Goal: Task Accomplishment & Management: Complete application form

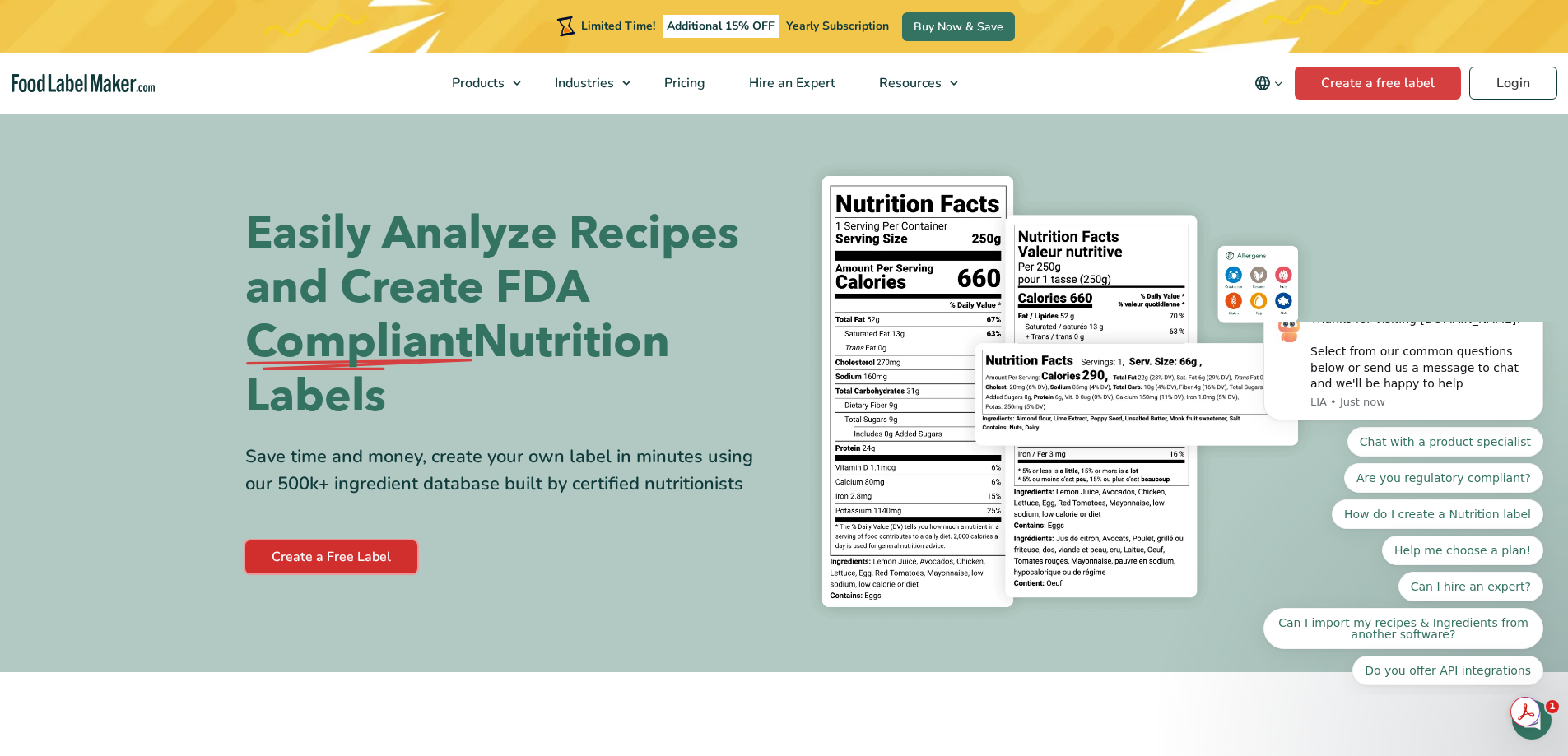
click at [377, 560] on link "Create a Free Label" at bounding box center [331, 557] width 172 height 33
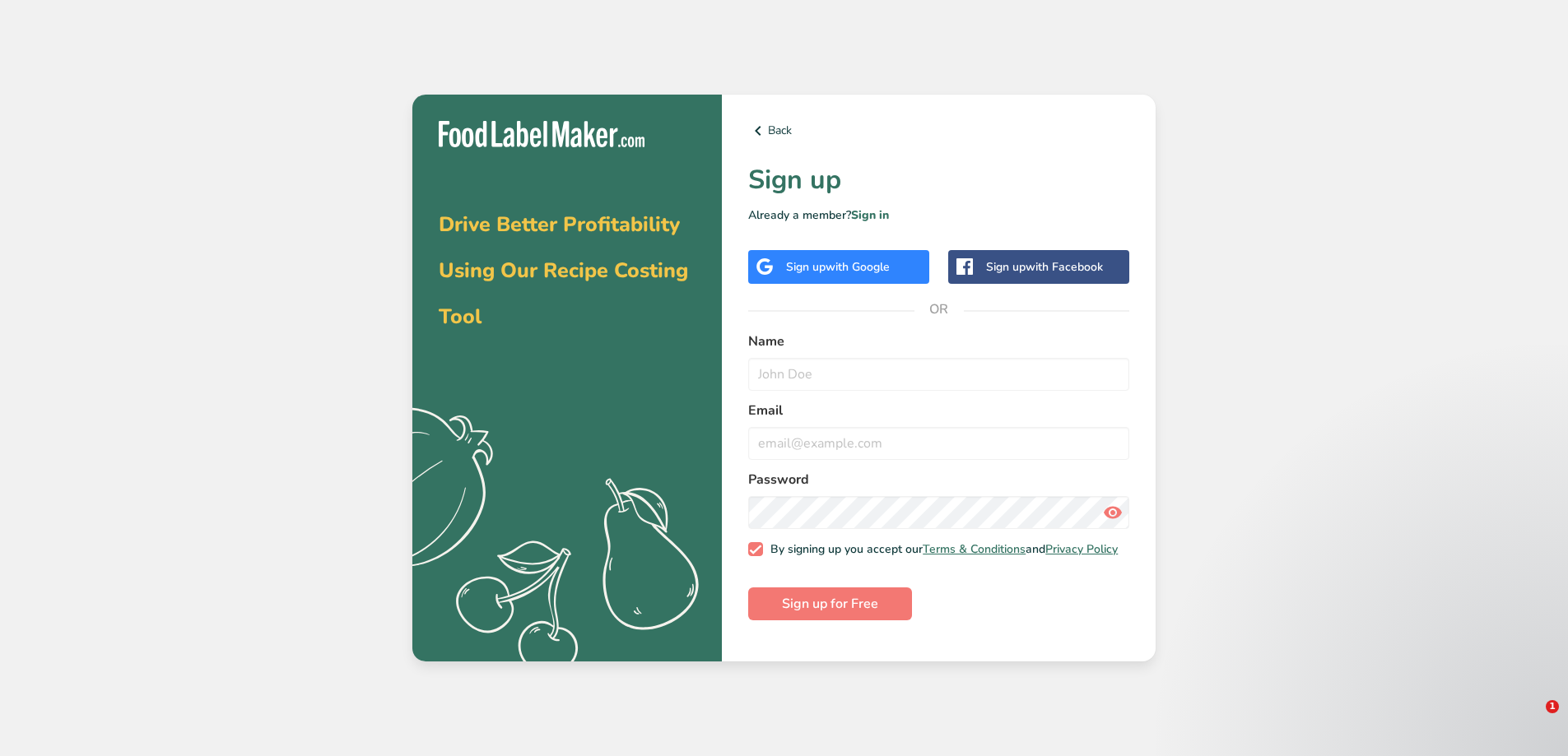
click at [863, 270] on span "with Google" at bounding box center [857, 267] width 64 height 16
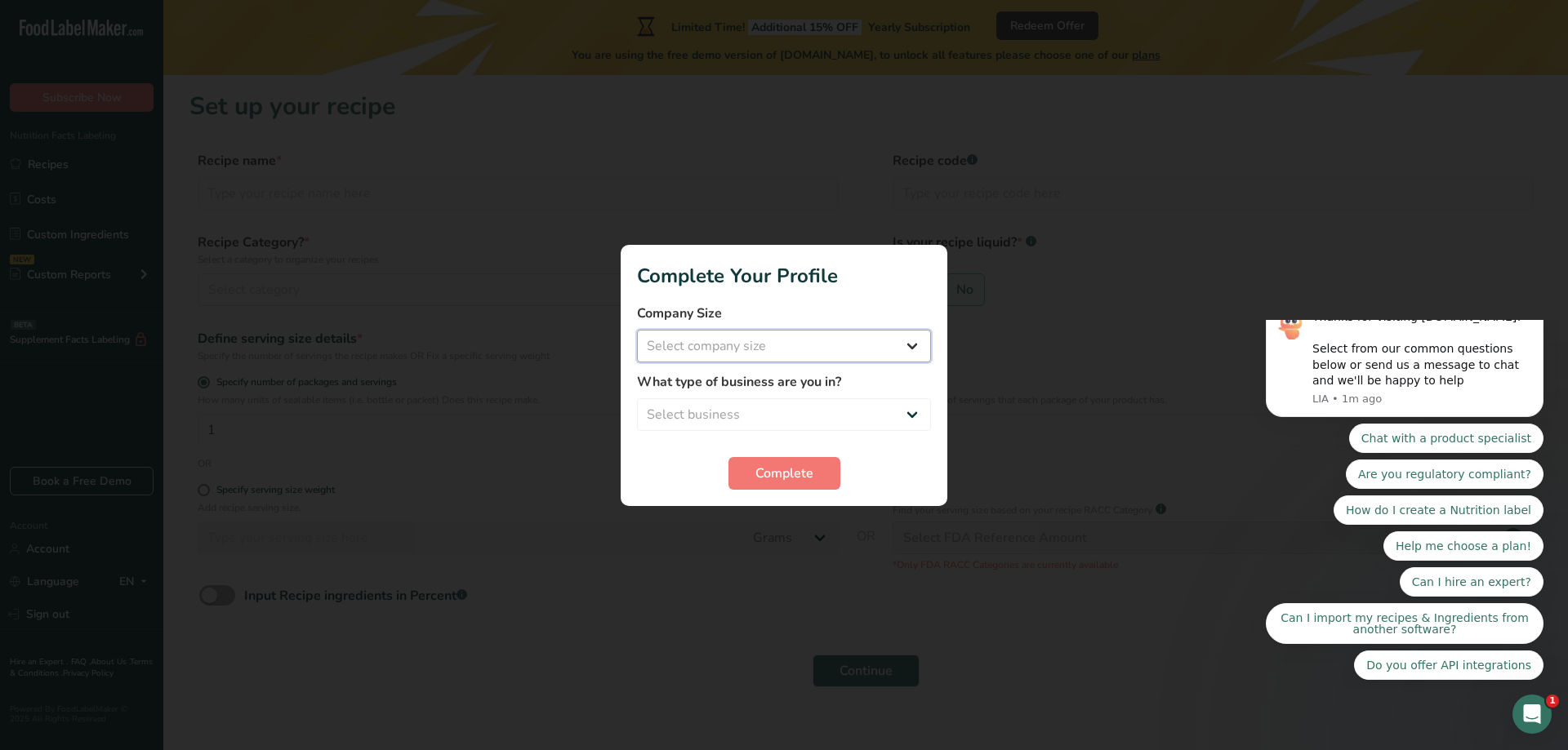
click at [913, 344] on select "Select company size Fewer than 10 Employees 10 to 50 Employees 51 to 500 Employ…" at bounding box center [784, 345] width 294 height 33
select select "1"
click at [637, 329] on select "Select company size Fewer than 10 Employees 10 to 50 Employees 51 to 500 Employ…" at bounding box center [784, 345] width 294 height 33
click at [911, 414] on select "Select business Packaged Food Manufacturer Restaurant & Cafe Bakery Meal Plans …" at bounding box center [784, 415] width 294 height 33
select select "8"
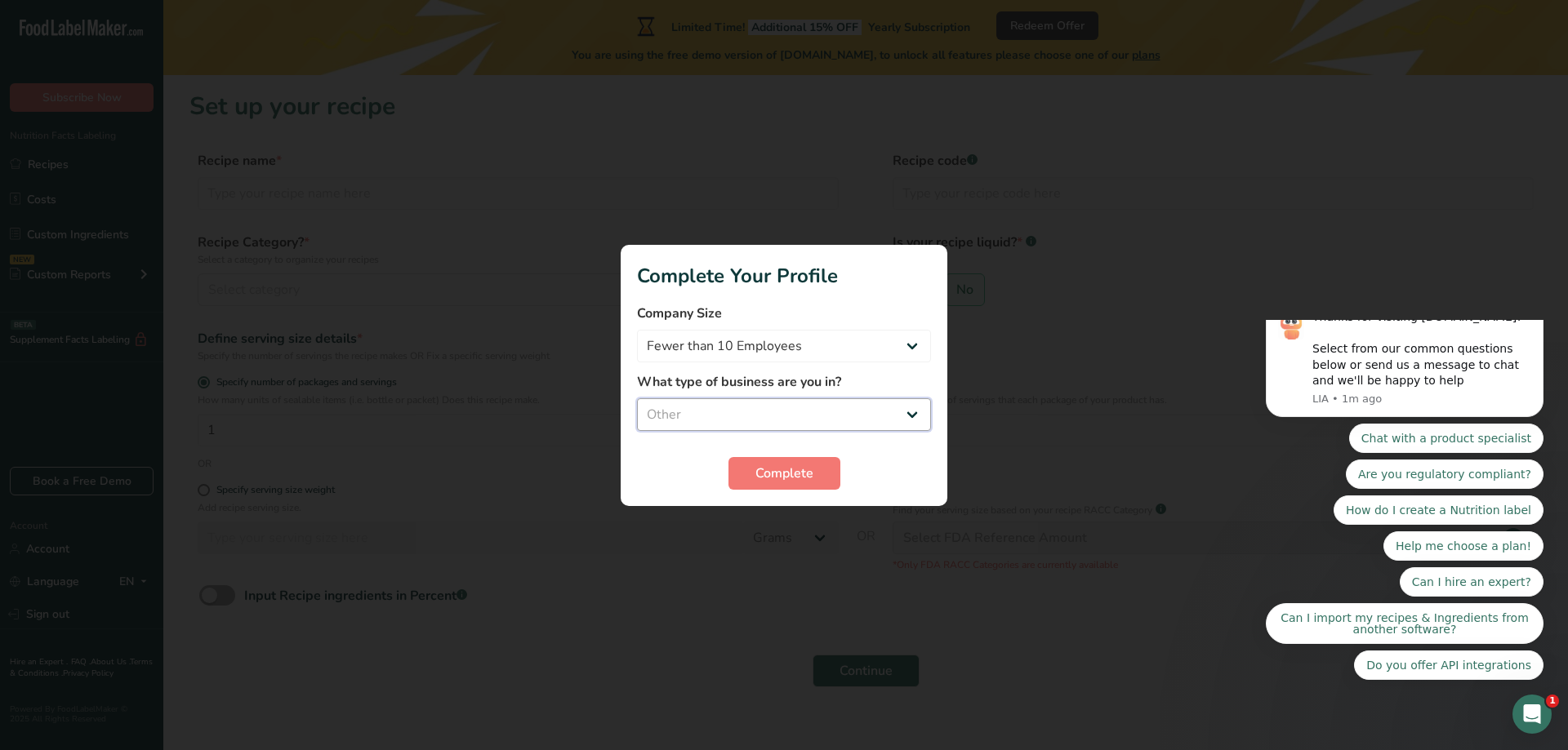
click at [637, 399] on select "Select business Packaged Food Manufacturer Restaurant & Cafe Bakery Meal Plans …" at bounding box center [784, 415] width 294 height 33
click at [814, 480] on button "Complete" at bounding box center [784, 473] width 112 height 33
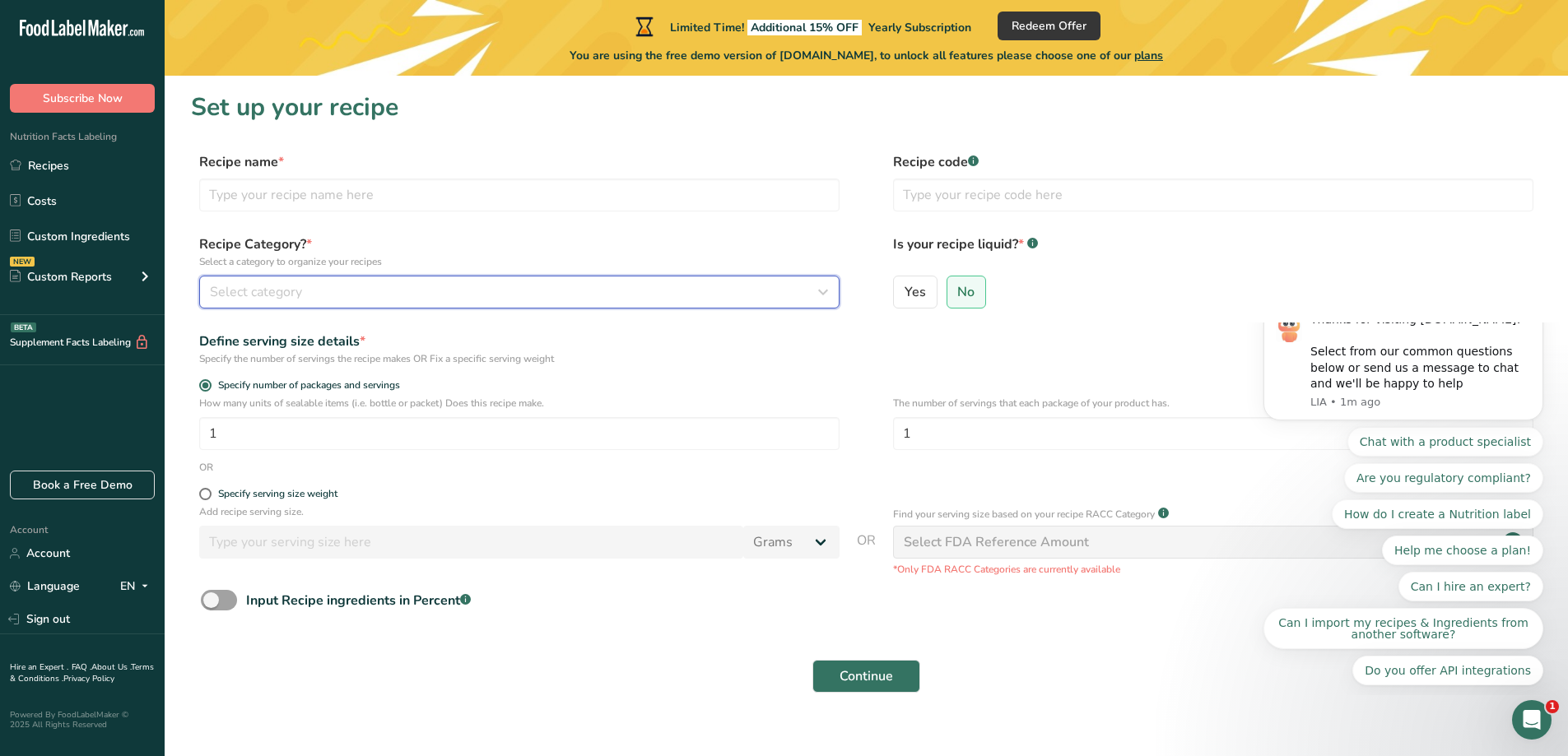
click at [821, 295] on icon "button" at bounding box center [823, 292] width 20 height 30
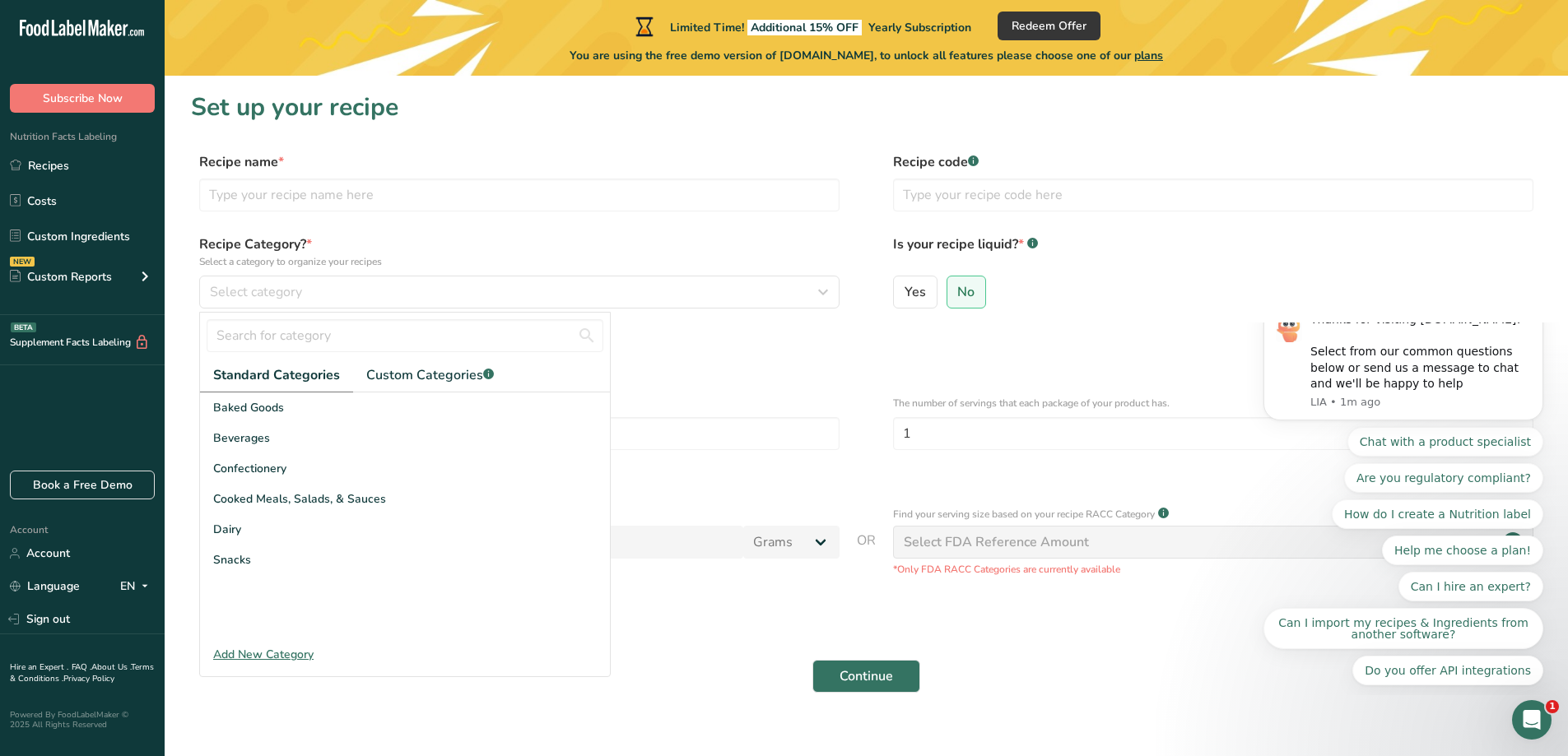
click at [296, 657] on div "Add New Category" at bounding box center [405, 654] width 410 height 17
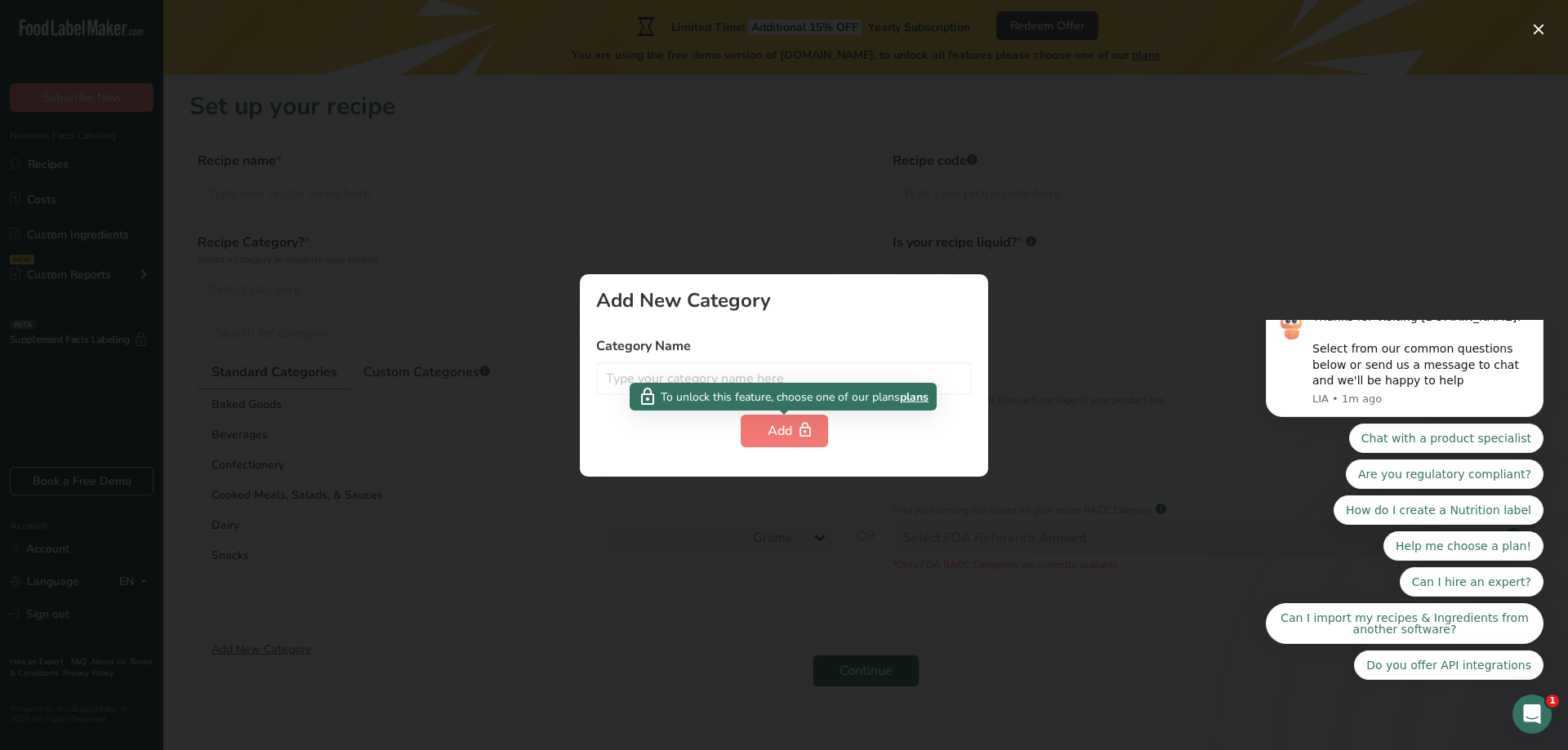
click at [662, 384] on div "To unlock this feature, choose one of our plans plans" at bounding box center [782, 397] width 307 height 28
click at [622, 376] on input "text" at bounding box center [784, 378] width 376 height 33
type input "Pickled"
click at [791, 434] on div "Add" at bounding box center [785, 432] width 34 height 20
click at [770, 436] on div "Add" at bounding box center [785, 432] width 34 height 20
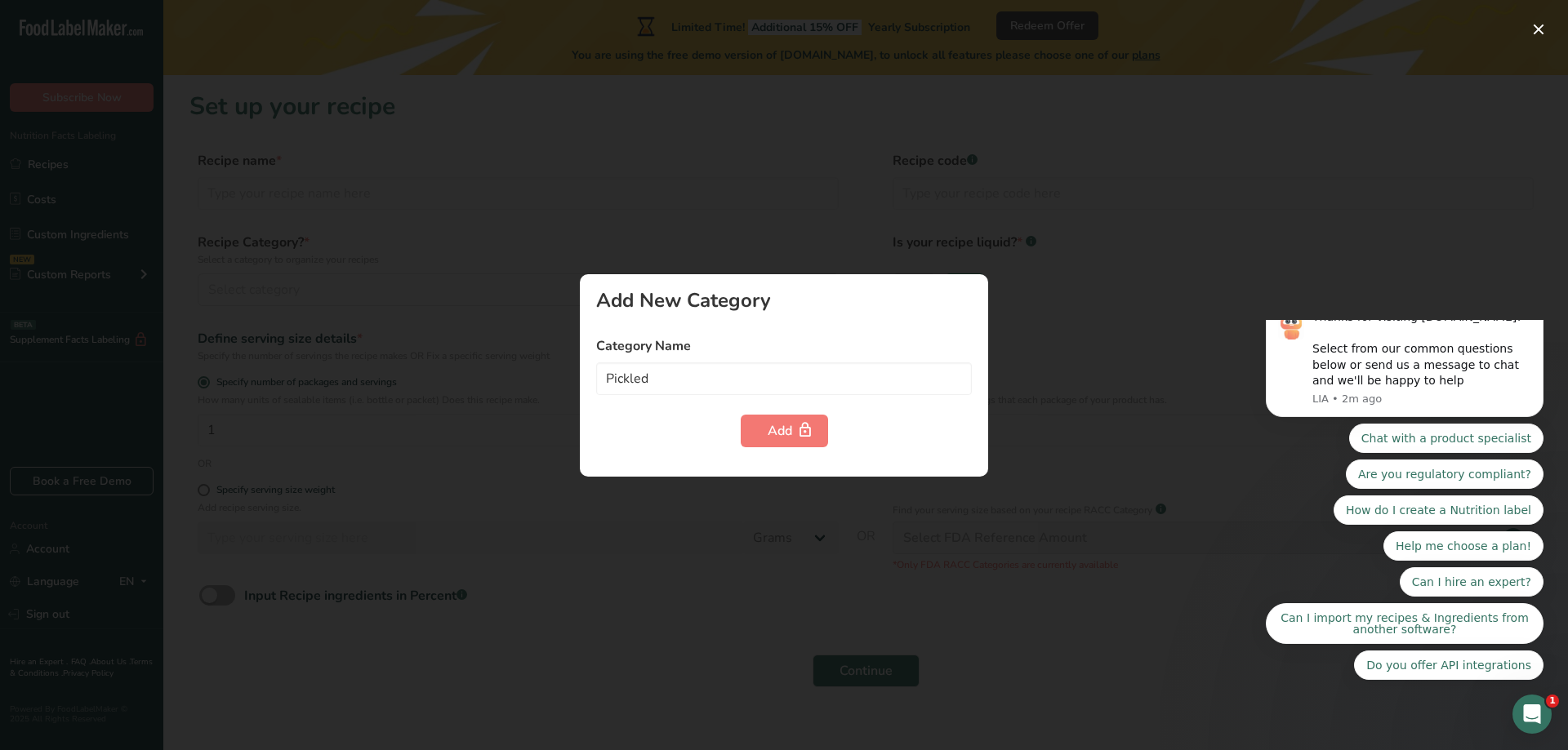
click at [1035, 371] on div at bounding box center [784, 375] width 1568 height 750
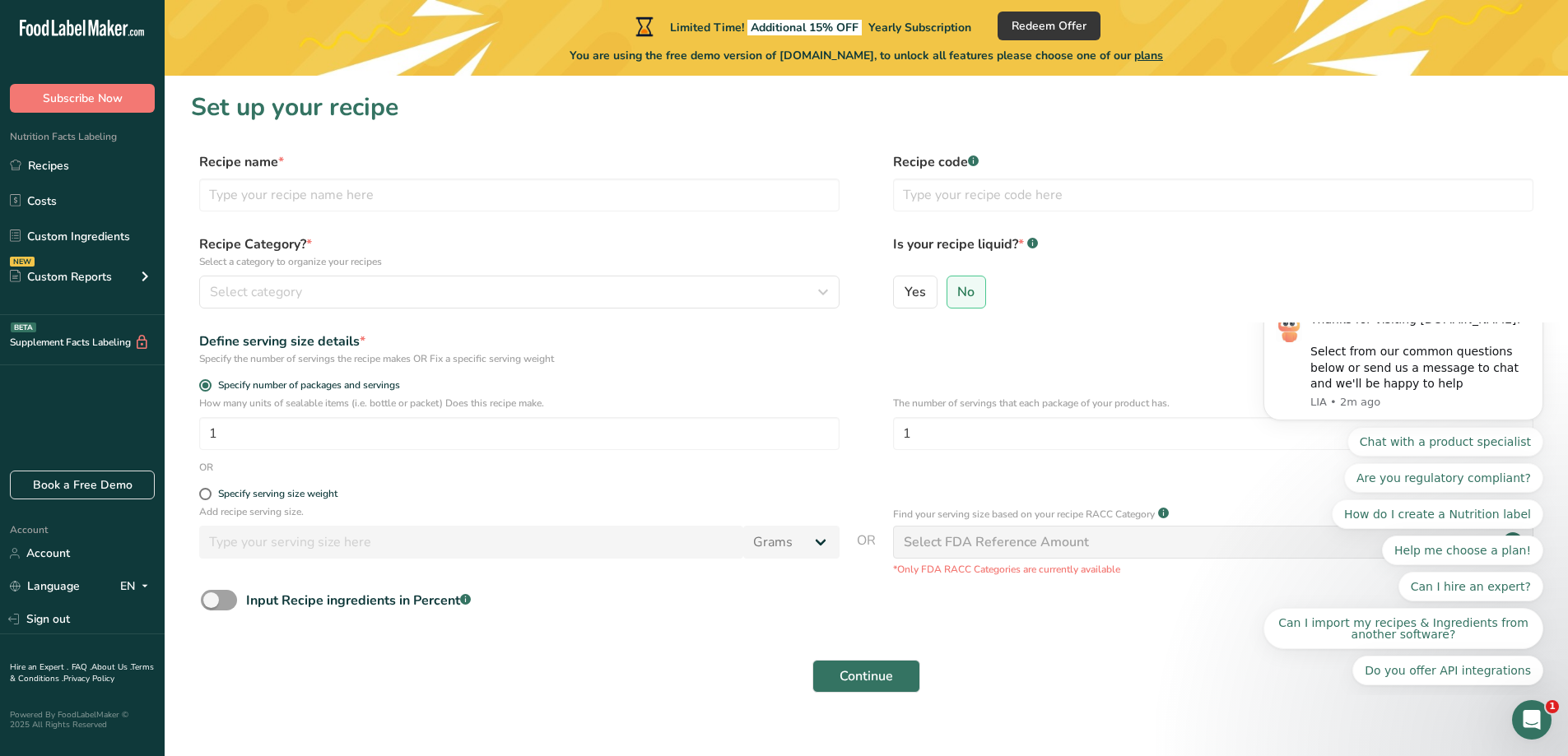
click at [1163, 55] on span "plans" at bounding box center [1148, 56] width 29 height 16
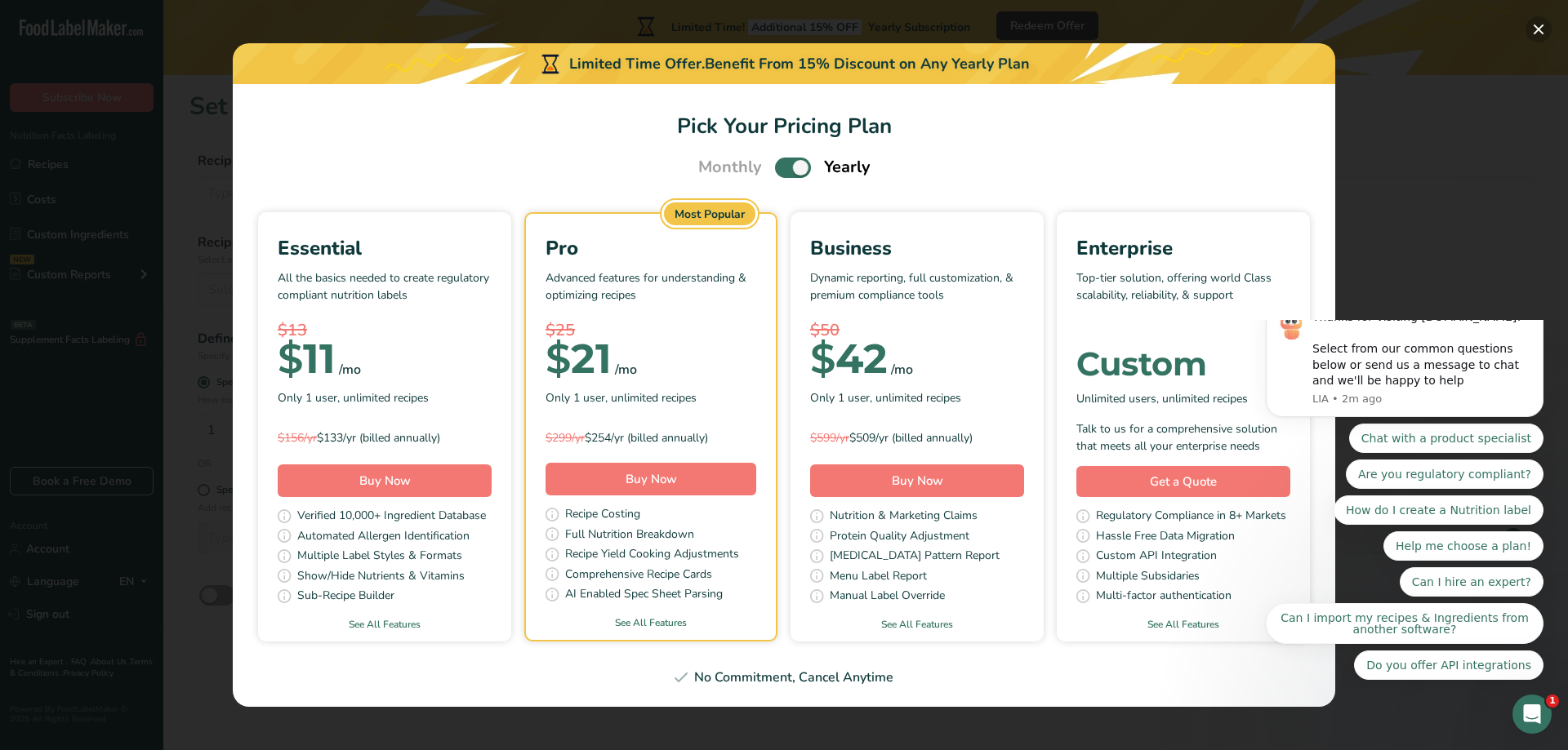
click at [1540, 30] on button "Pick Your Pricing Plan Modal" at bounding box center [1538, 29] width 26 height 26
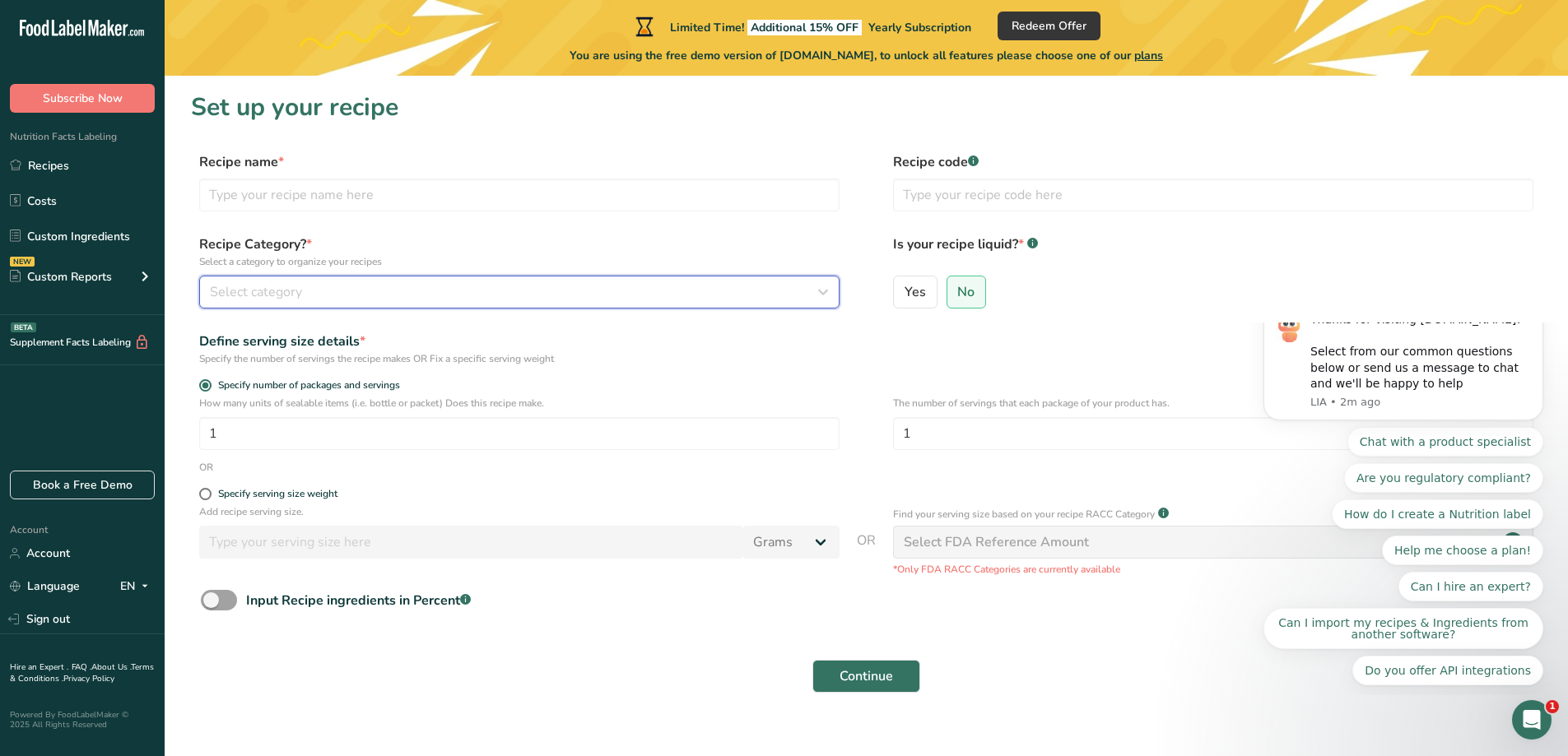
click at [456, 305] on button "Select category" at bounding box center [519, 292] width 640 height 33
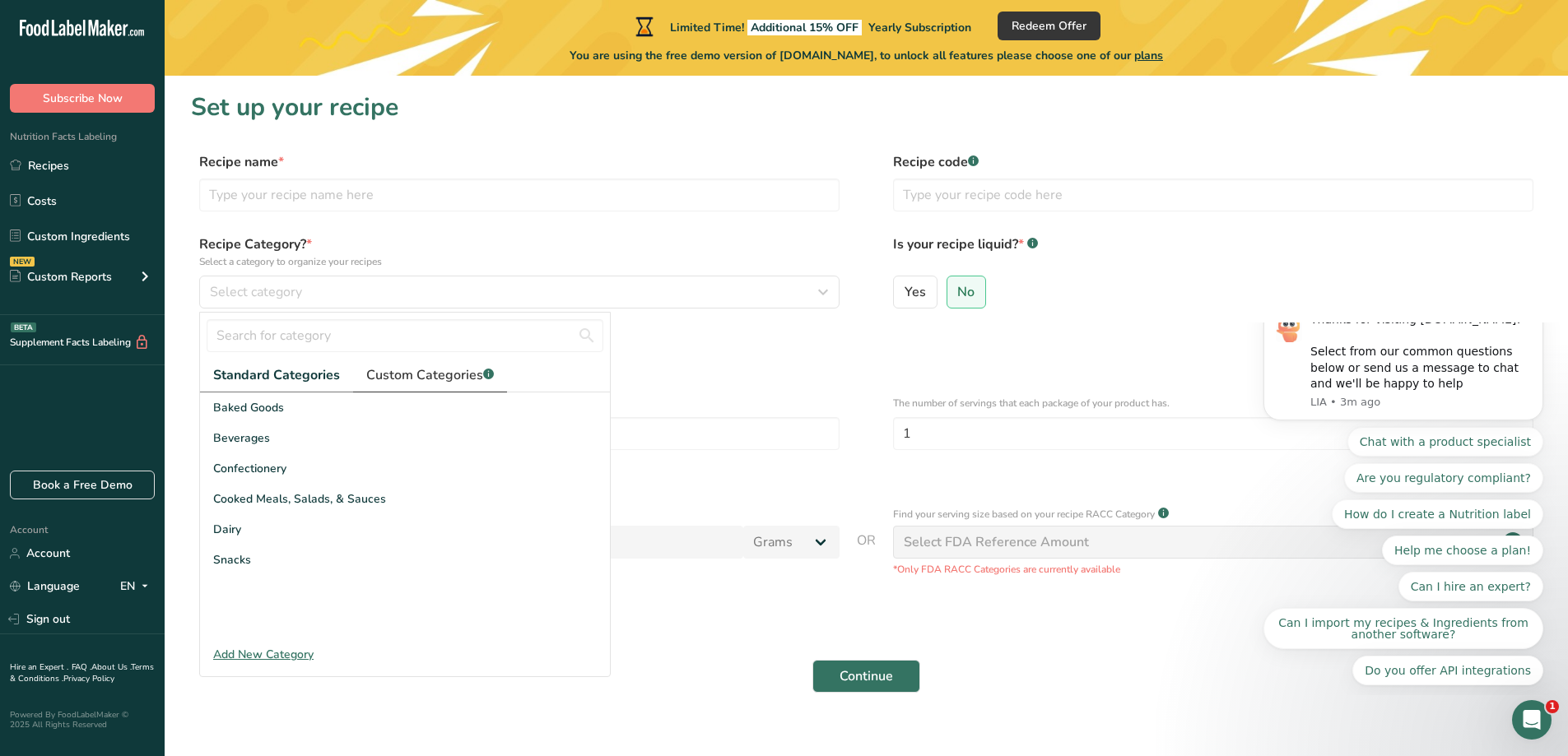
click at [455, 379] on span "Custom Categories .a-a{fill:#347362;}.b-a{fill:#fff;}" at bounding box center [430, 375] width 128 height 20
click at [771, 370] on form "Recipe name * Recipe code .a-a{fill:#347362;}.b-a{fill:#fff;} Recipe Category? …" at bounding box center [866, 427] width 1350 height 551
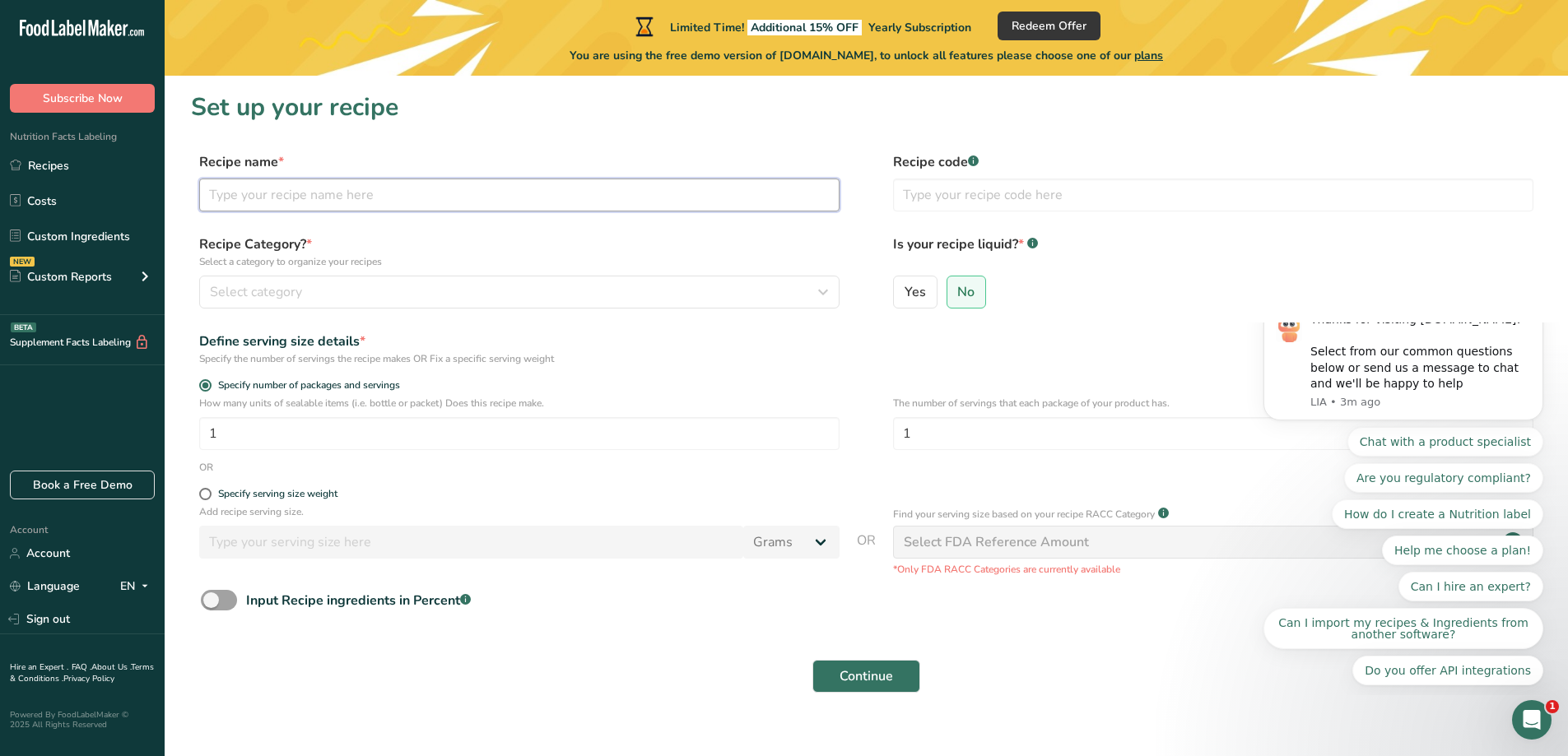
click at [651, 199] on input "text" at bounding box center [519, 195] width 640 height 33
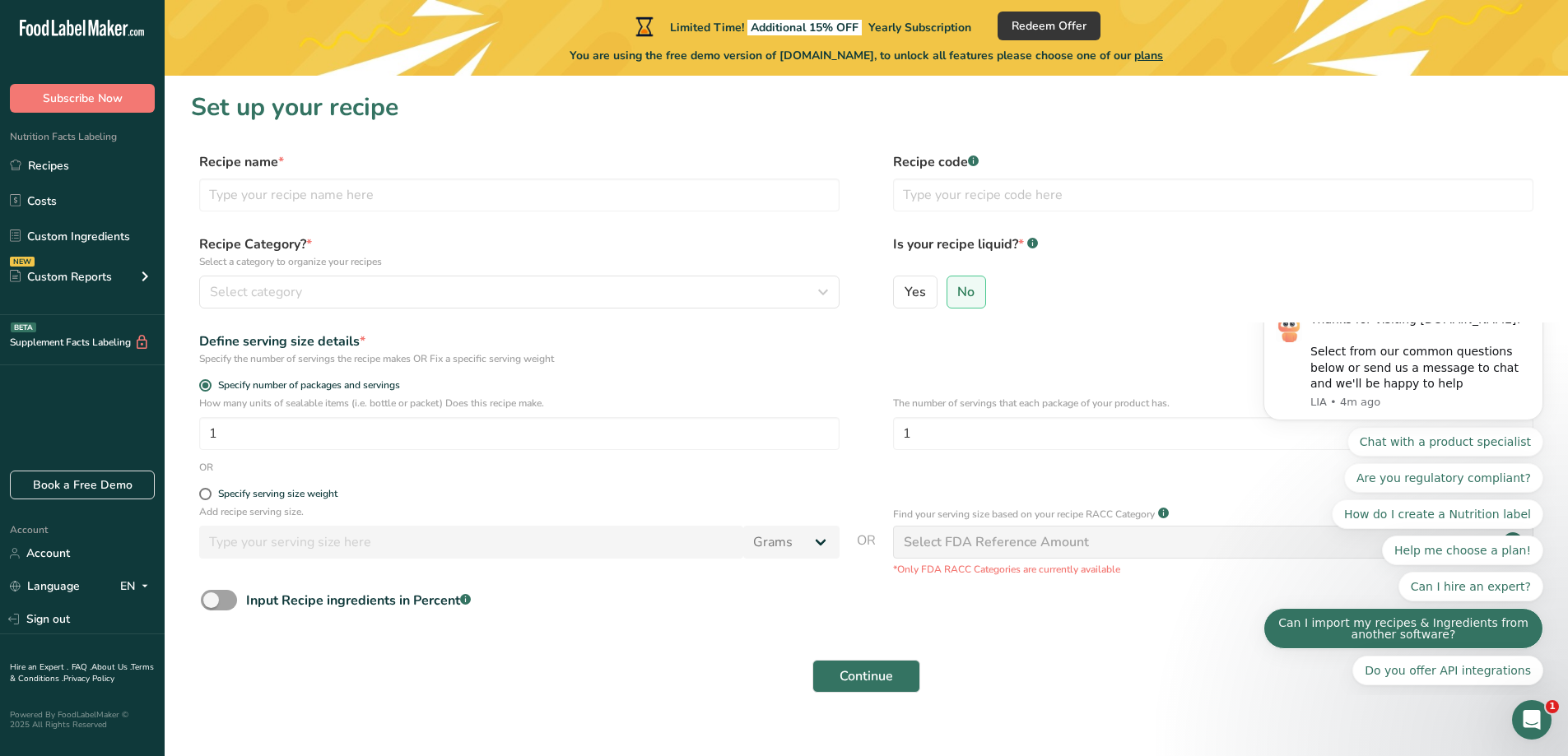
click at [1386, 645] on button "Can I import my recipes & Ingredients from another software?" at bounding box center [1403, 628] width 280 height 41
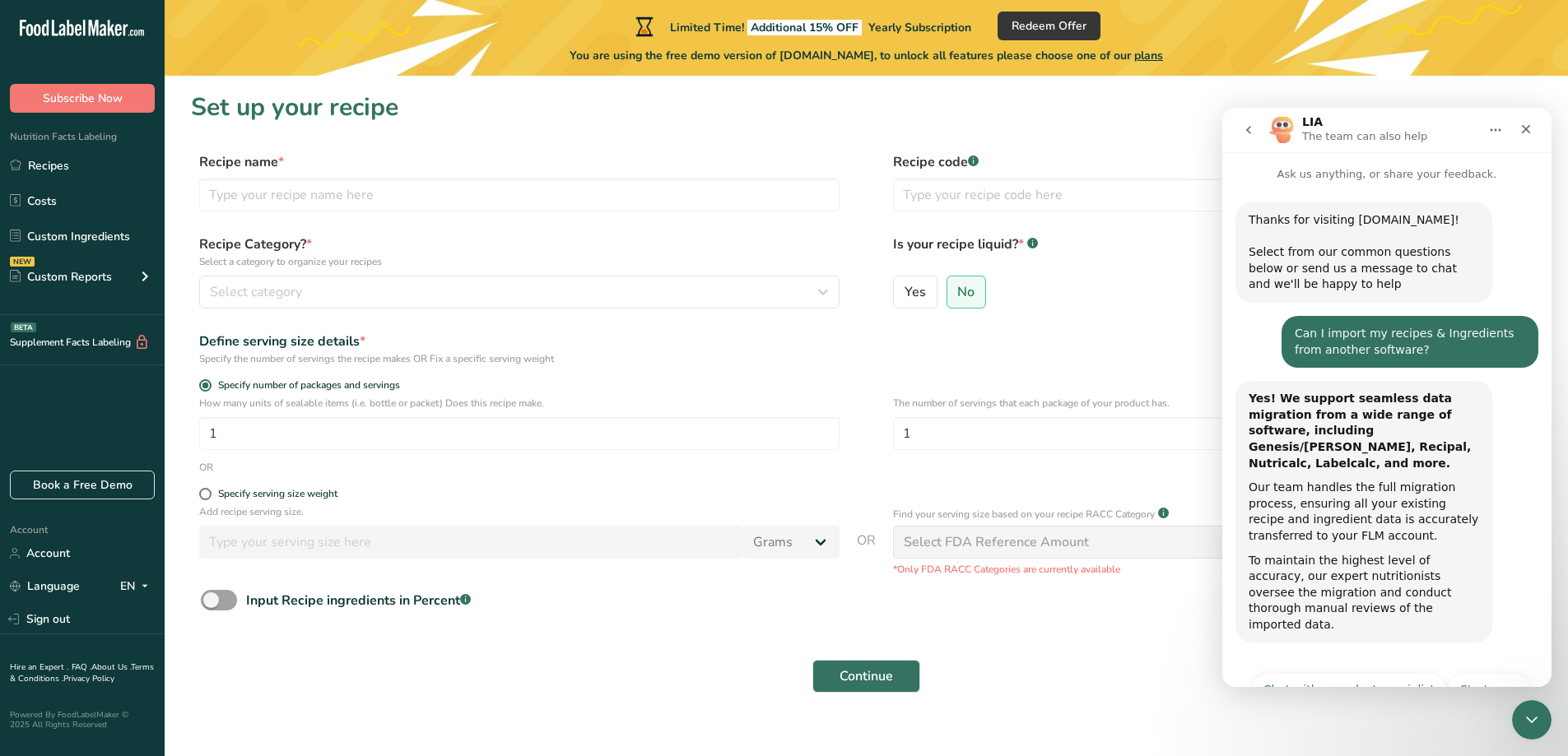
scroll to position [16, 0]
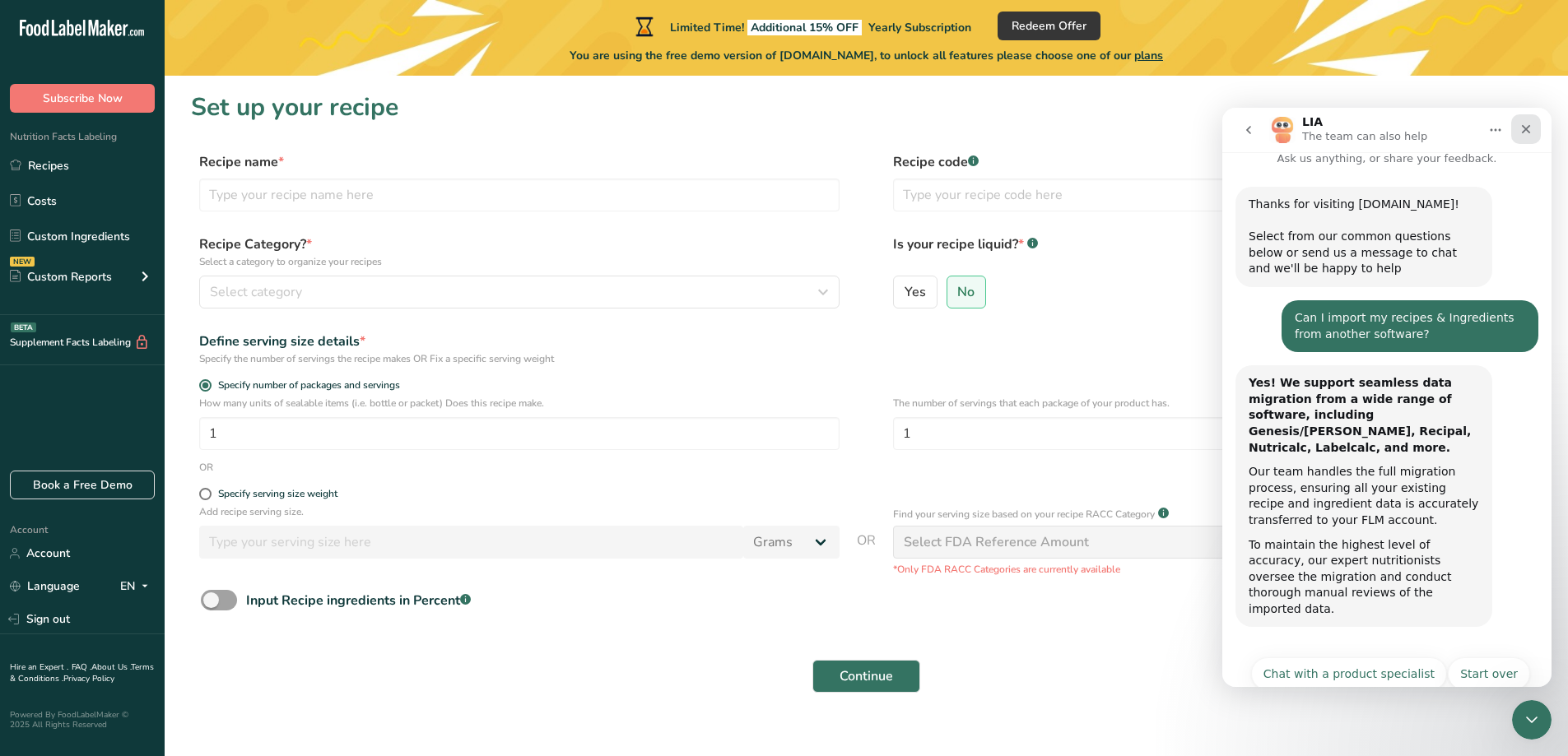
click at [1527, 128] on icon "Close" at bounding box center [1526, 129] width 9 height 9
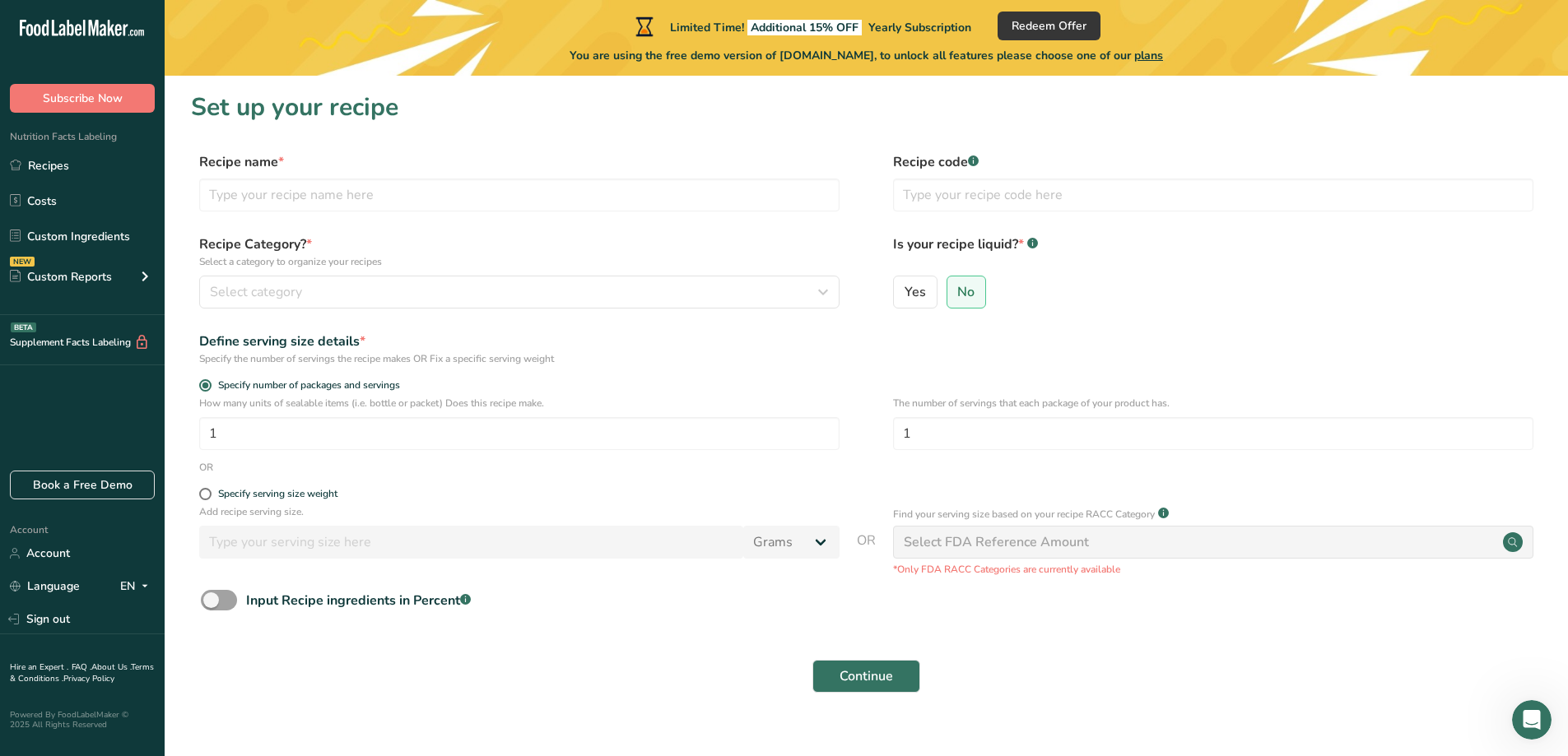
click at [1192, 177] on div "Recipe code .a-a{fill:#347362;}.b-a{fill:#fff;}" at bounding box center [1213, 186] width 640 height 69
click at [1174, 197] on input "text" at bounding box center [1213, 195] width 640 height 33
